Goal: Task Accomplishment & Management: Use online tool/utility

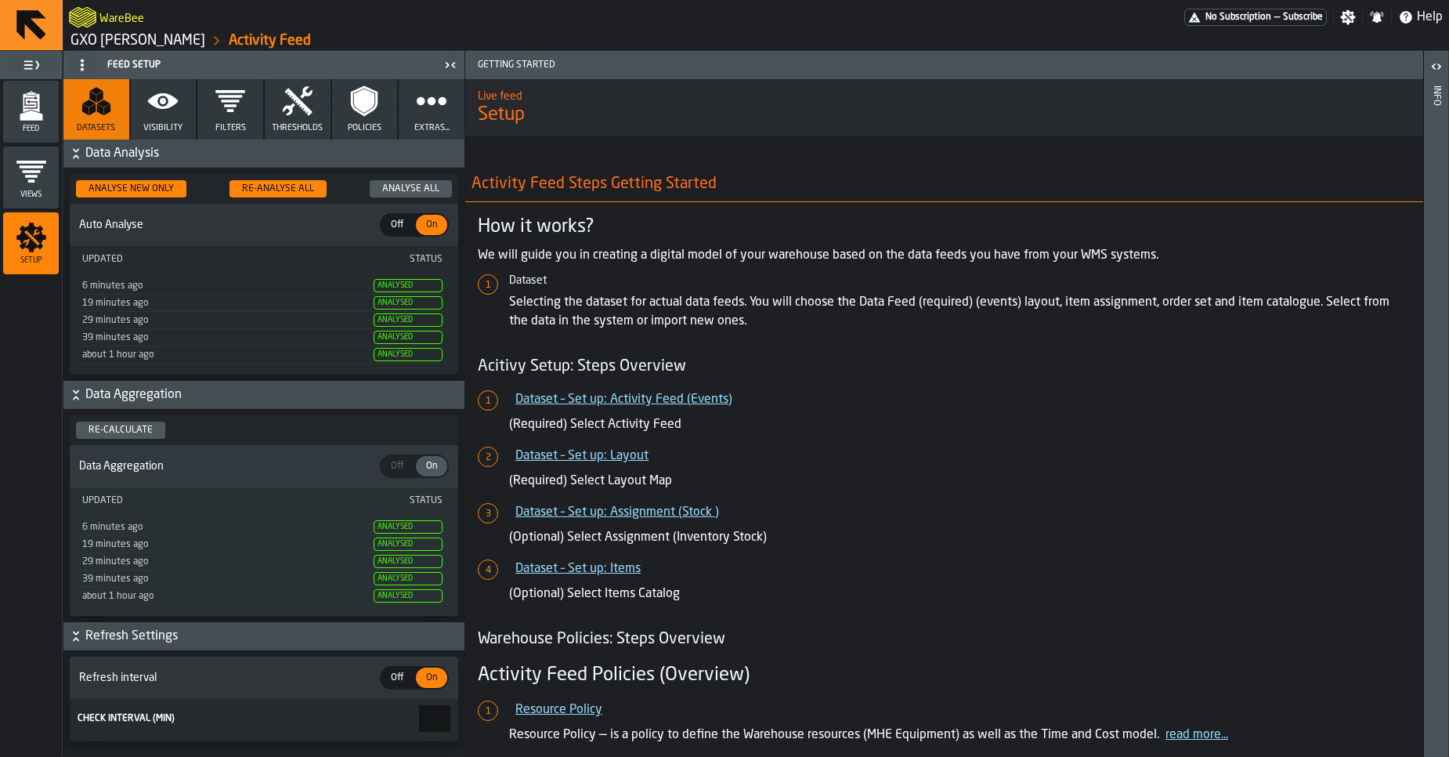
click at [131, 38] on link "GXO [PERSON_NAME]" at bounding box center [138, 40] width 135 height 17
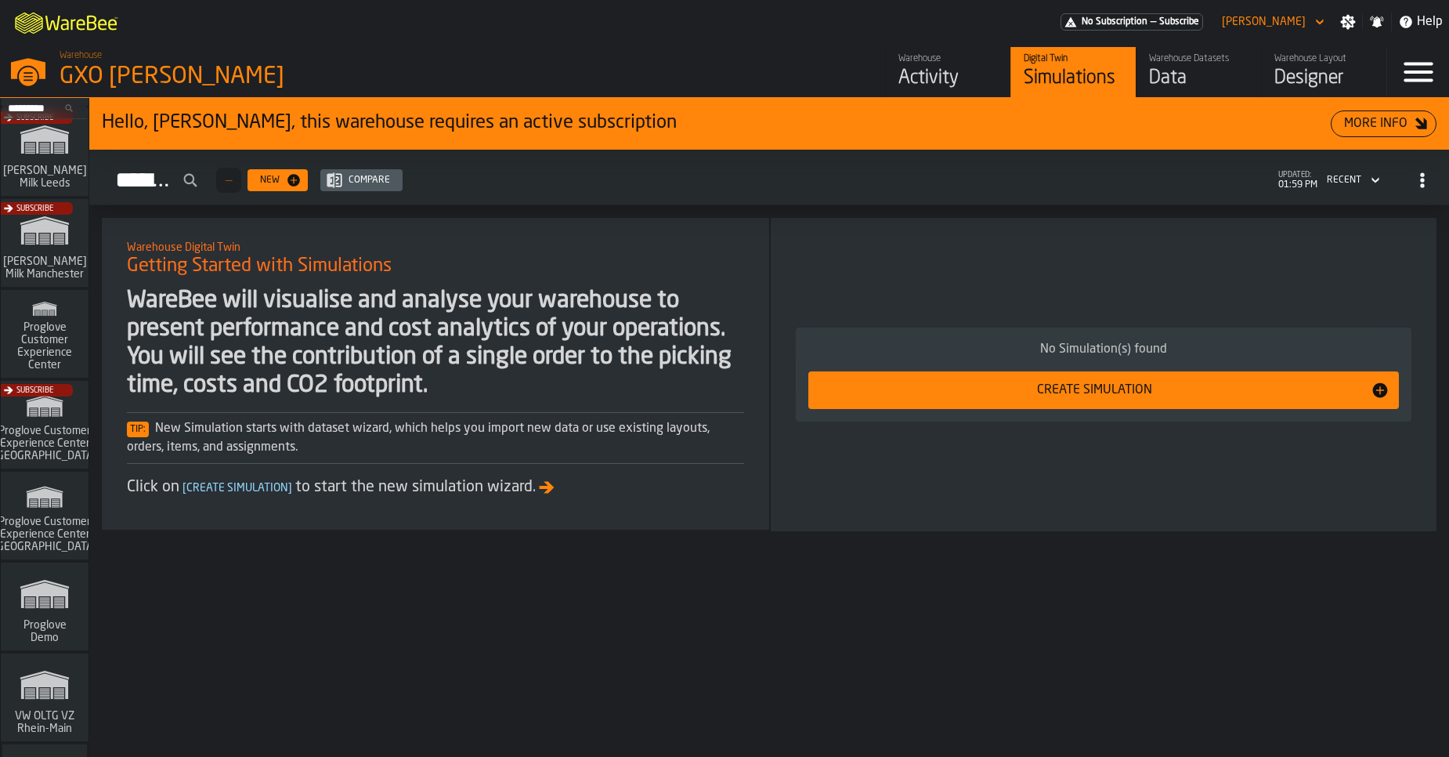
scroll to position [1210, 0]
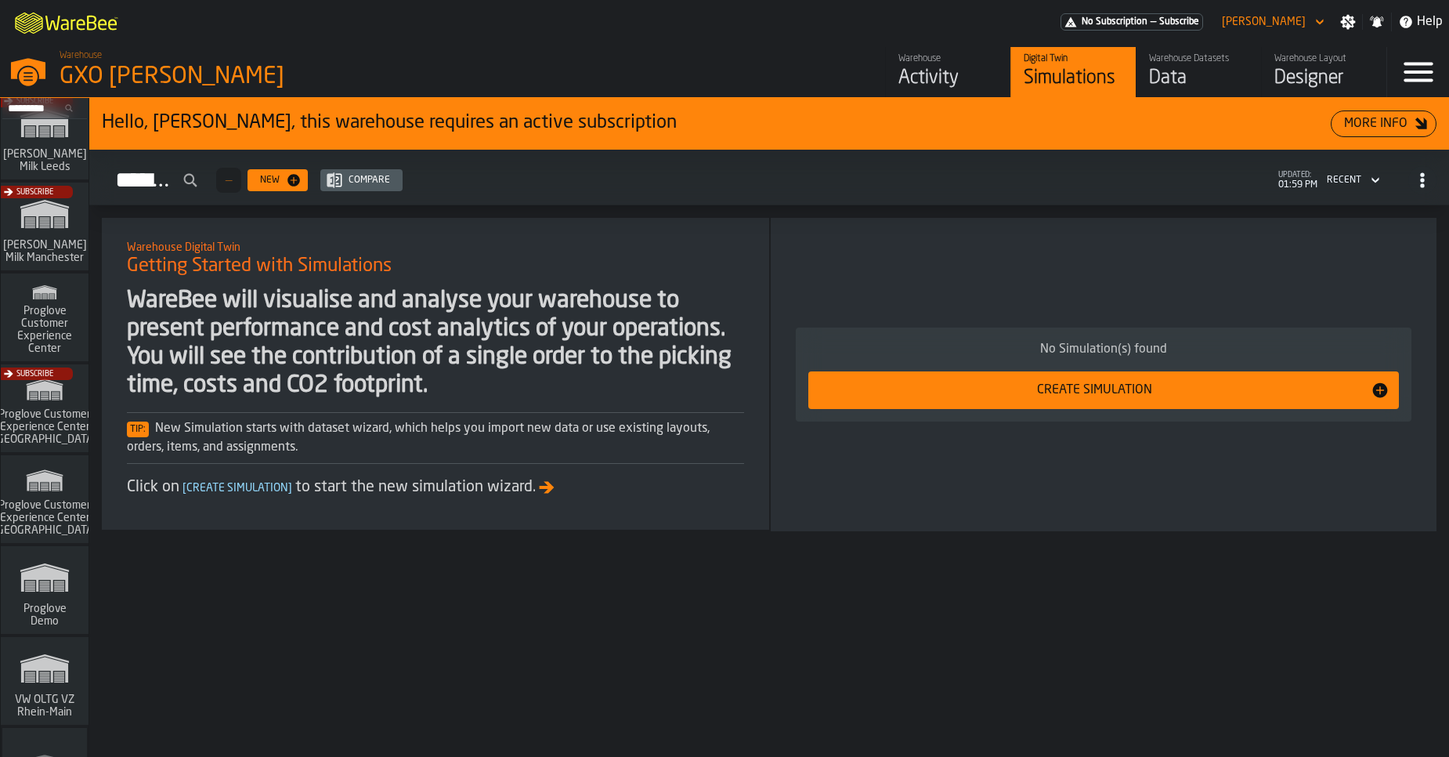
click at [34, 335] on span "Proglove Customer Experience Center" at bounding box center [44, 330] width 75 height 50
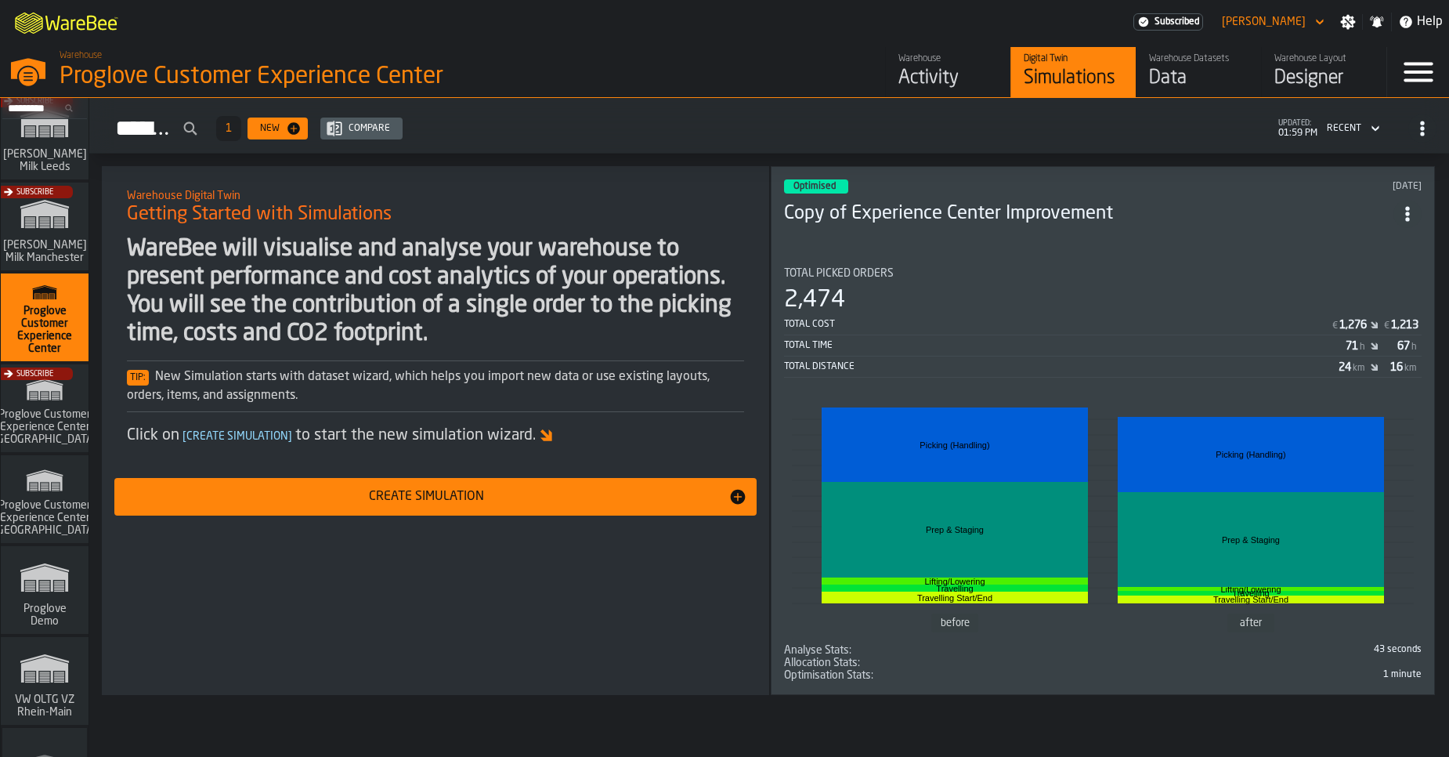
click at [938, 268] on div "Total Picked Orders" at bounding box center [1103, 273] width 638 height 13
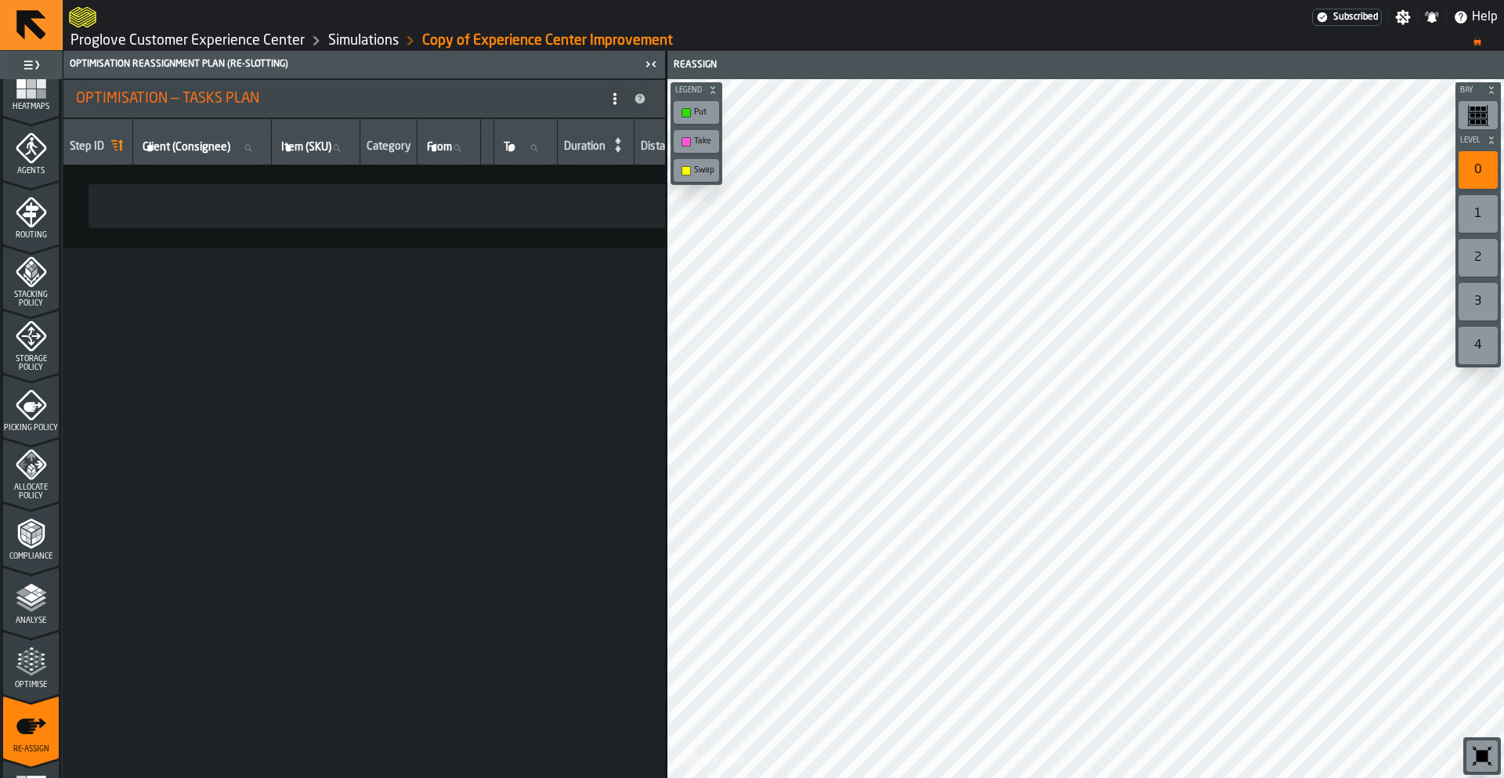
scroll to position [457, 0]
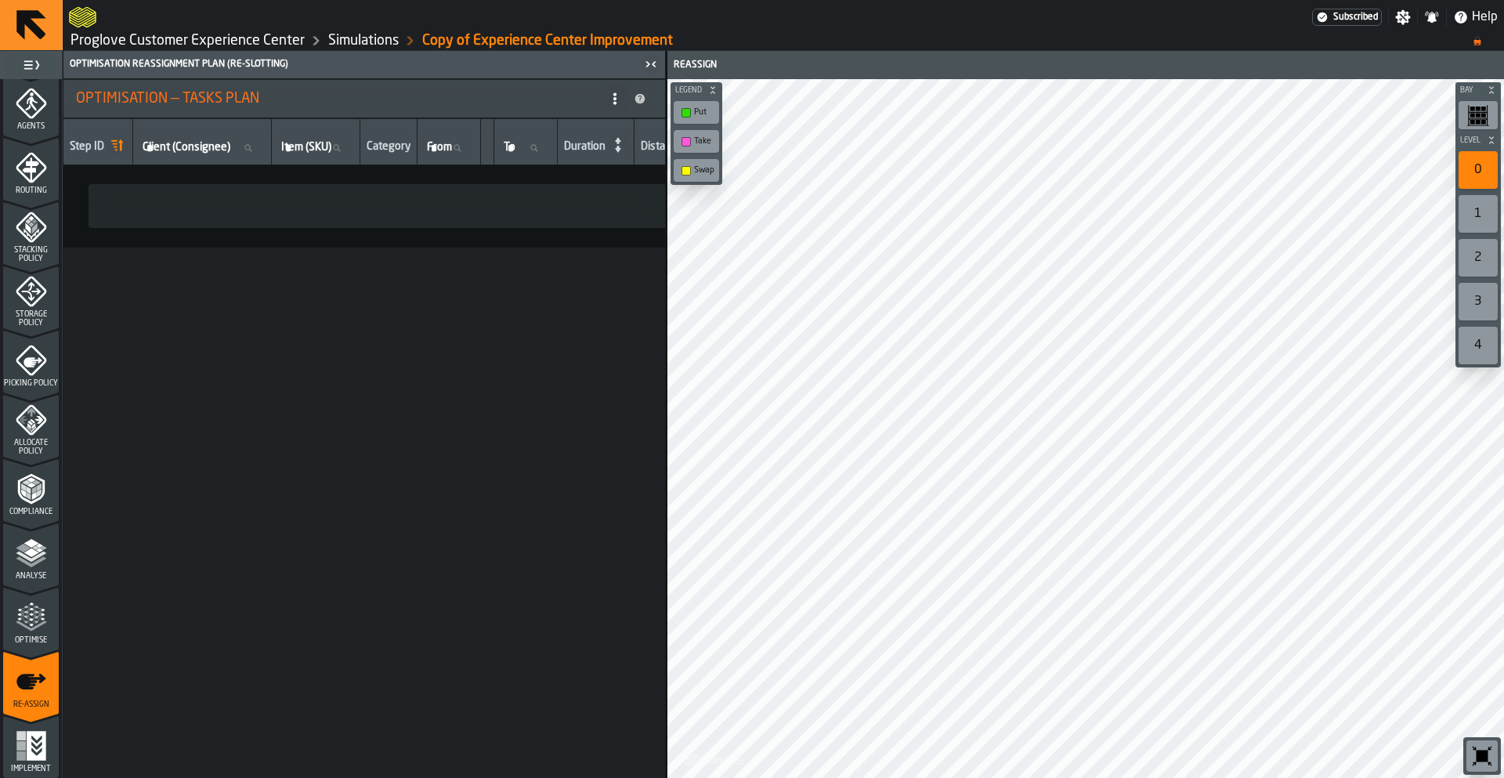
click at [34, 573] on span "Analyse" at bounding box center [31, 576] width 56 height 9
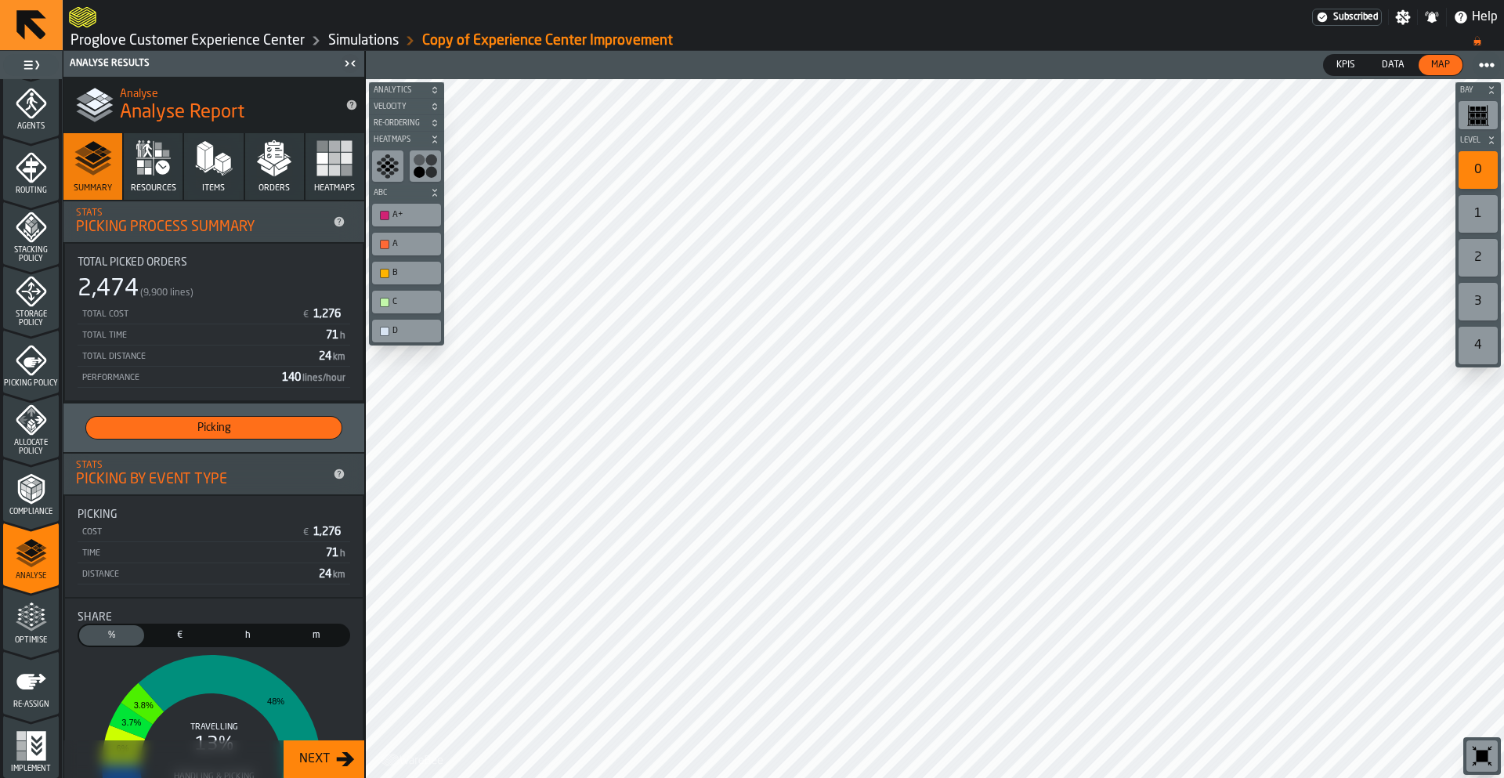
click at [29, 641] on span "Optimise" at bounding box center [31, 640] width 56 height 9
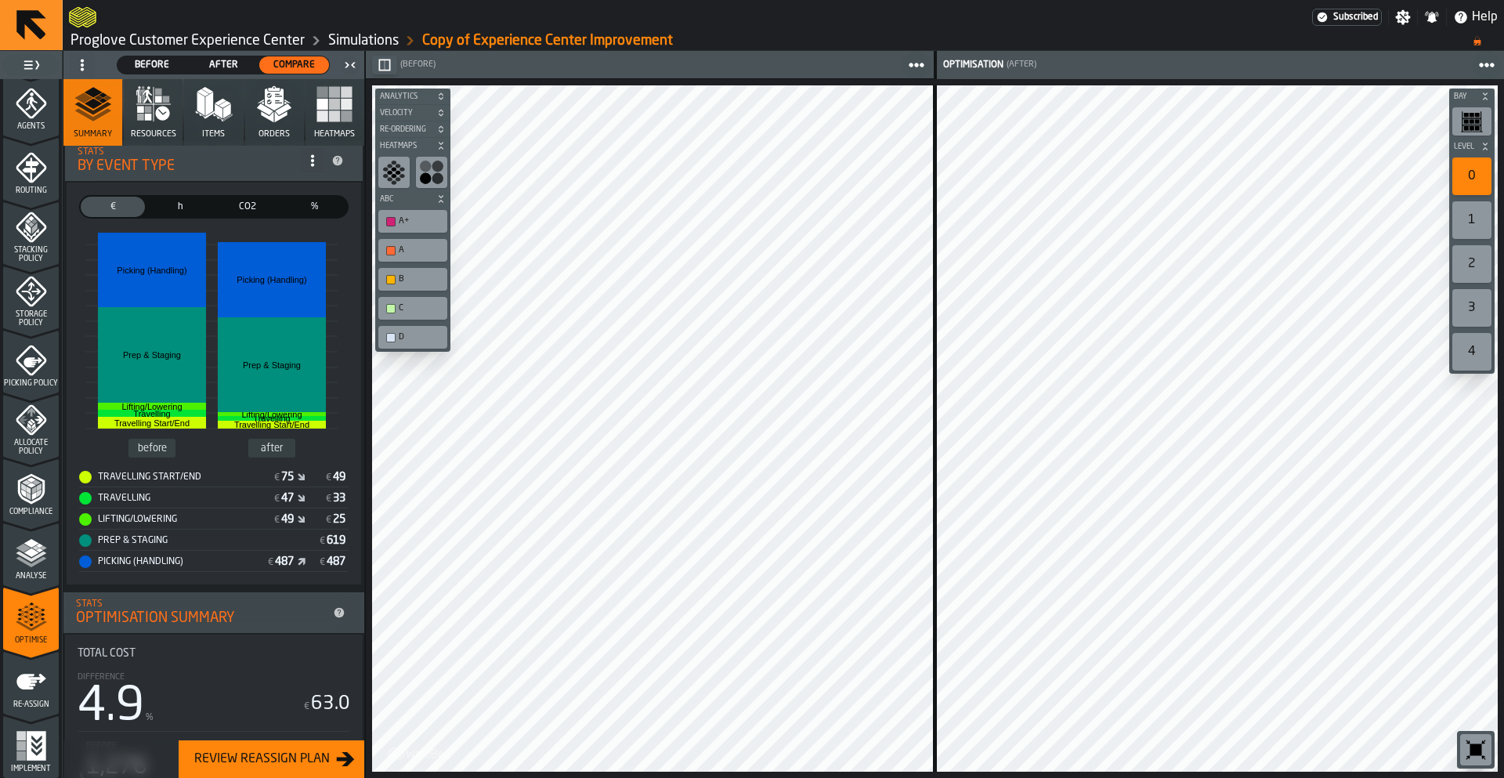
scroll to position [259, 0]
